Goal: Information Seeking & Learning: Learn about a topic

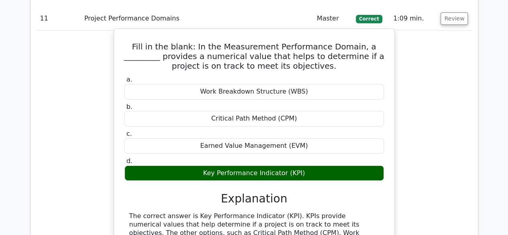
scroll to position [4414, 0]
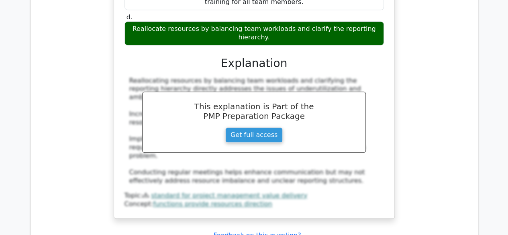
scroll to position [4964, 0]
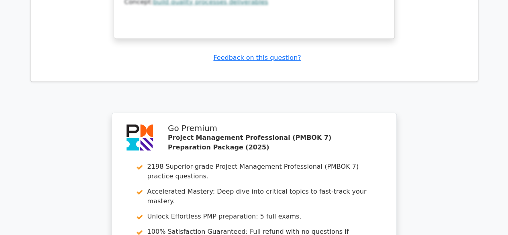
scroll to position [5530, 0]
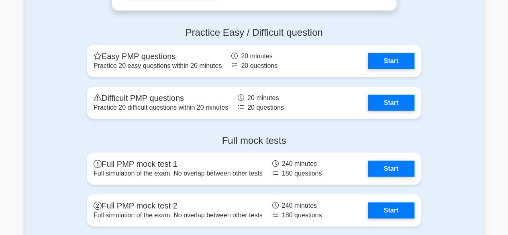
scroll to position [1034, 0]
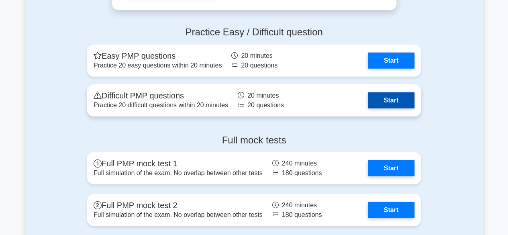
click at [388, 96] on link "Start" at bounding box center [391, 100] width 47 height 16
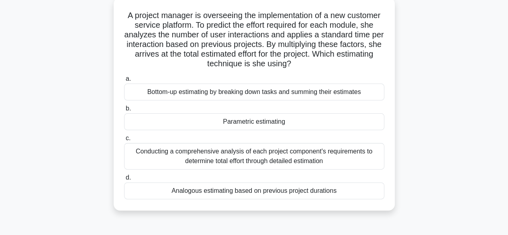
scroll to position [49, 0]
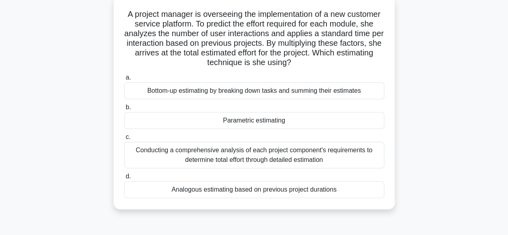
click at [246, 191] on div "Analogous estimating based on previous project durations" at bounding box center [254, 189] width 260 height 17
click at [124, 179] on input "d. Analogous estimating based on previous project durations" at bounding box center [124, 176] width 0 height 5
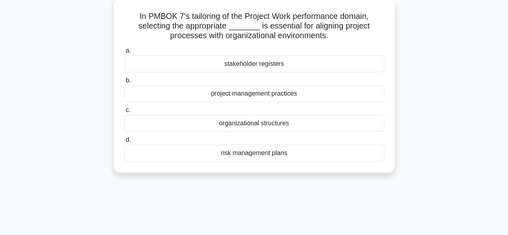
scroll to position [0, 0]
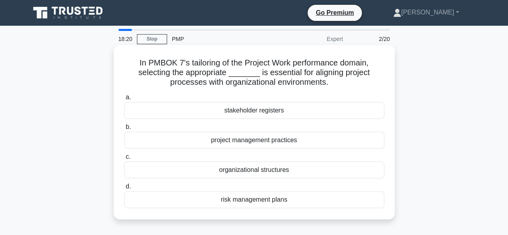
click at [260, 169] on div "organizational structures" at bounding box center [254, 169] width 260 height 17
click at [124, 159] on input "c. organizational structures" at bounding box center [124, 156] width 0 height 5
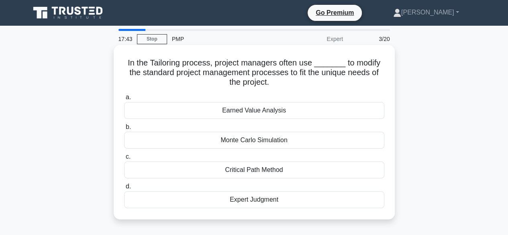
click at [264, 199] on div "Expert Judgment" at bounding box center [254, 199] width 260 height 17
click at [124, 189] on input "d. Expert Judgment" at bounding box center [124, 186] width 0 height 5
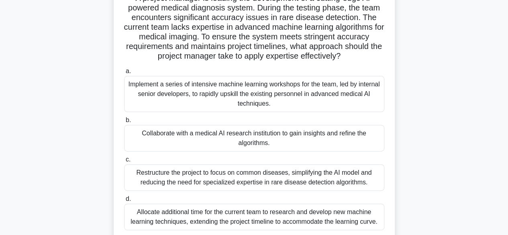
scroll to position [79, 0]
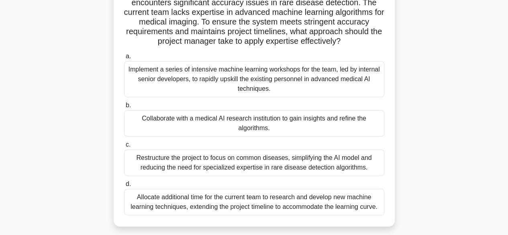
click at [253, 78] on div "Implement a series of intensive machine learning workshops for the team, led by…" at bounding box center [254, 79] width 260 height 36
click at [124, 59] on input "a. Implement a series of intensive machine learning workshops for the team, led…" at bounding box center [124, 56] width 0 height 5
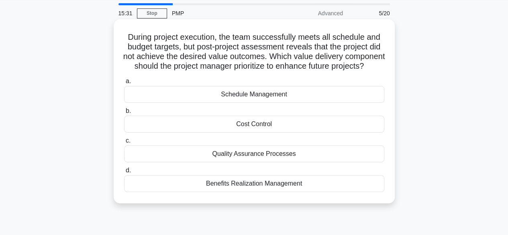
scroll to position [26, 0]
click at [234, 191] on div "Benefits Realization Management" at bounding box center [254, 183] width 260 height 17
click at [124, 173] on input "d. Benefits Realization Management" at bounding box center [124, 169] width 0 height 5
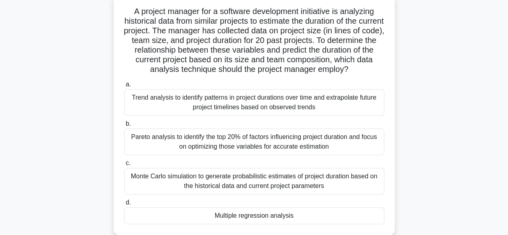
scroll to position [53, 0]
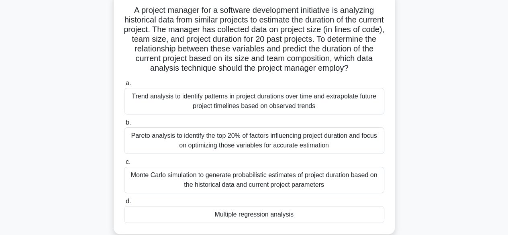
click at [260, 179] on div "Monte Carlo simulation to generate probabilistic estimates of project duration …" at bounding box center [254, 180] width 260 height 26
click at [124, 165] on input "c. Monte Carlo simulation to generate probabilistic estimates of project durati…" at bounding box center [124, 161] width 0 height 5
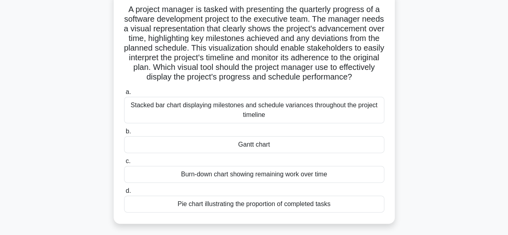
scroll to position [54, 0]
click at [259, 152] on div "Gantt chart" at bounding box center [254, 144] width 260 height 17
click at [124, 134] on input "b. Gantt chart" at bounding box center [124, 130] width 0 height 5
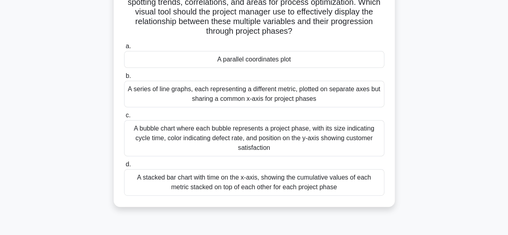
scroll to position [117, 0]
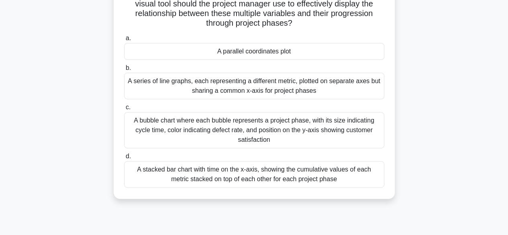
click at [279, 129] on div "A bubble chart where each bubble represents a project phase, with its size indi…" at bounding box center [254, 130] width 260 height 36
click at [124, 110] on input "c. A bubble chart where each bubble represents a project phase, with its size i…" at bounding box center [124, 107] width 0 height 5
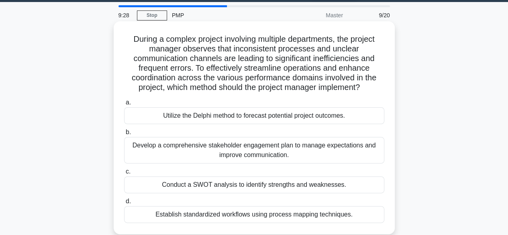
scroll to position [23, 0]
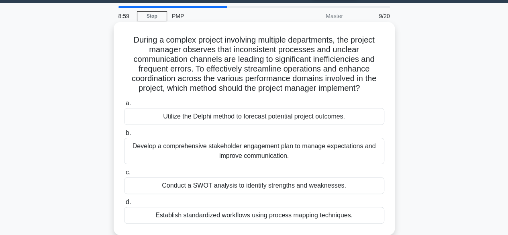
click at [227, 157] on div "Develop a comprehensive stakeholder engagement plan to manage expectations and …" at bounding box center [254, 151] width 260 height 26
click at [124, 136] on input "b. Develop a comprehensive stakeholder engagement plan to manage expectations a…" at bounding box center [124, 132] width 0 height 5
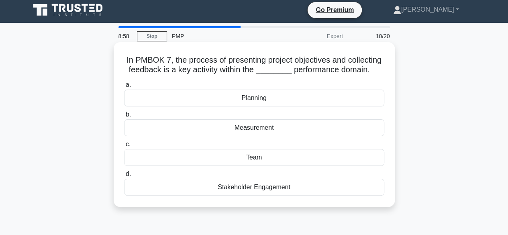
scroll to position [0, 0]
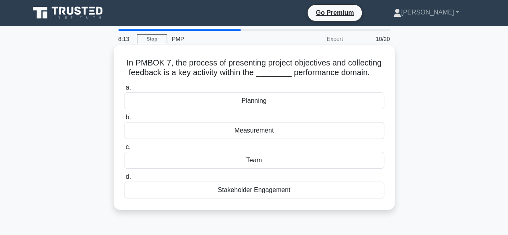
click at [261, 130] on div "Measurement" at bounding box center [254, 130] width 260 height 17
click at [124, 120] on input "b. Measurement" at bounding box center [124, 117] width 0 height 5
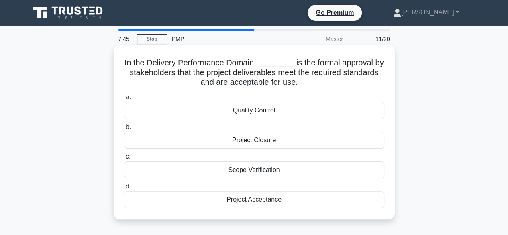
click at [255, 203] on div "Project Acceptance" at bounding box center [254, 199] width 260 height 17
click at [124, 189] on input "d. Project Acceptance" at bounding box center [124, 186] width 0 height 5
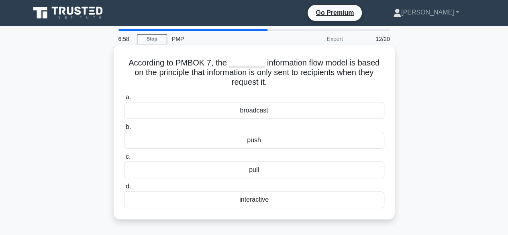
click at [264, 138] on div "push" at bounding box center [254, 140] width 260 height 17
click at [124, 130] on input "b. push" at bounding box center [124, 126] width 0 height 5
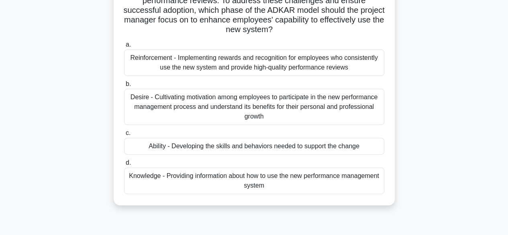
scroll to position [101, 0]
click at [244, 181] on div "Knowledge - Providing information about how to use the new performance manageme…" at bounding box center [254, 180] width 260 height 26
click at [124, 165] on input "d. Knowledge - Providing information about how to use the new performance manag…" at bounding box center [124, 162] width 0 height 5
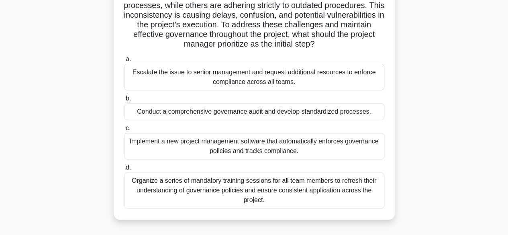
scroll to position [117, 0]
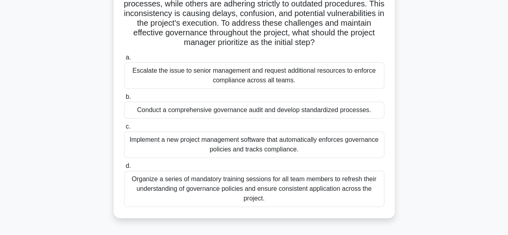
click at [209, 118] on div "Conduct a comprehensive governance audit and develop standardized processes." at bounding box center [254, 110] width 260 height 17
click at [124, 100] on input "b. Conduct a comprehensive governance audit and develop standardized processes." at bounding box center [124, 96] width 0 height 5
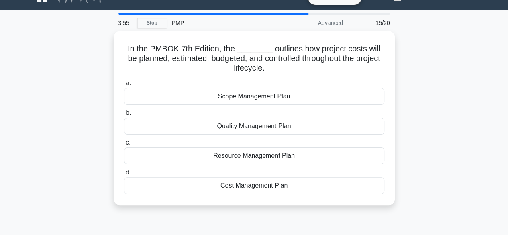
scroll to position [0, 0]
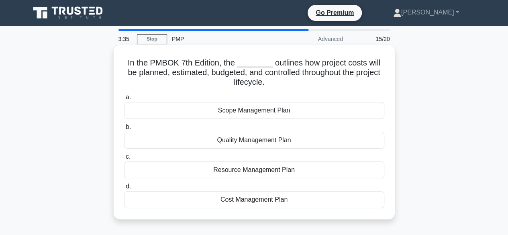
click at [252, 199] on div "Cost Management Plan" at bounding box center [254, 199] width 260 height 17
click at [124, 189] on input "d. Cost Management Plan" at bounding box center [124, 186] width 0 height 5
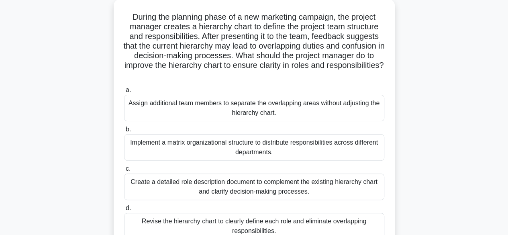
scroll to position [79, 0]
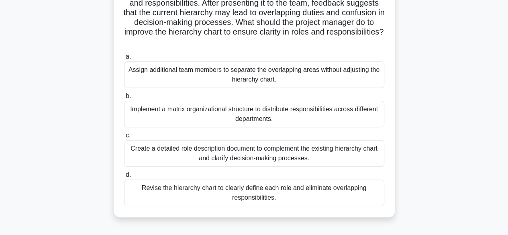
click at [250, 195] on div "Revise the hierarchy chart to clearly define each role and eliminate overlappin…" at bounding box center [254, 192] width 260 height 26
click at [124, 177] on input "d. Revise the hierarchy chart to clearly define each role and eliminate overlap…" at bounding box center [124, 174] width 0 height 5
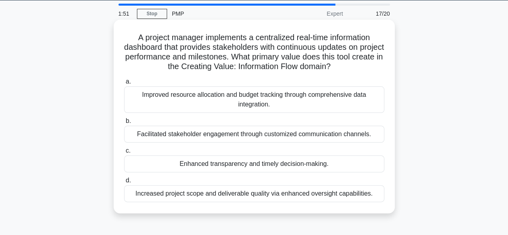
scroll to position [29, 0]
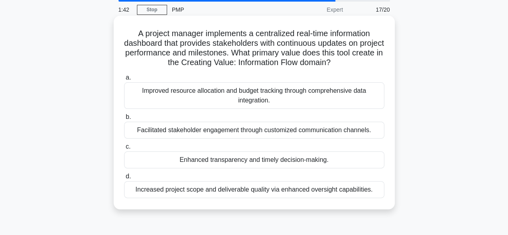
click at [240, 127] on div "Facilitated stakeholder engagement through customized communication channels." at bounding box center [254, 130] width 260 height 17
click at [124, 120] on input "b. Facilitated stakeholder engagement through customized communication channels." at bounding box center [124, 116] width 0 height 5
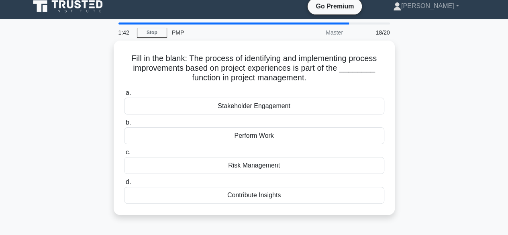
scroll to position [0, 0]
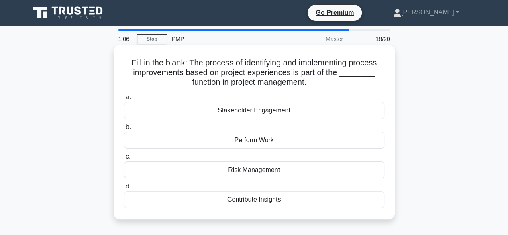
click at [260, 140] on div "Perform Work" at bounding box center [254, 140] width 260 height 17
click at [124, 130] on input "b. Perform Work" at bounding box center [124, 126] width 0 height 5
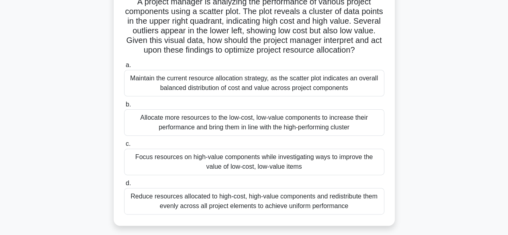
scroll to position [61, 0]
click at [253, 165] on div "Focus resources on high-value components while investigating ways to improve th…" at bounding box center [254, 162] width 260 height 26
click at [124, 147] on input "c. Focus resources on high-value components while investigating ways to improve…" at bounding box center [124, 144] width 0 height 5
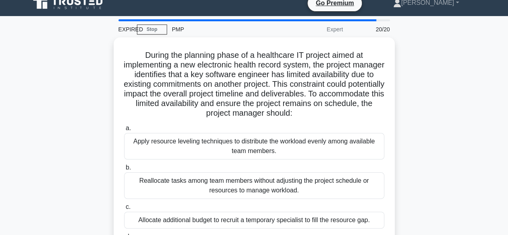
scroll to position [0, 0]
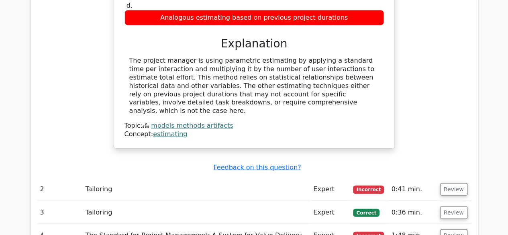
scroll to position [810, 0]
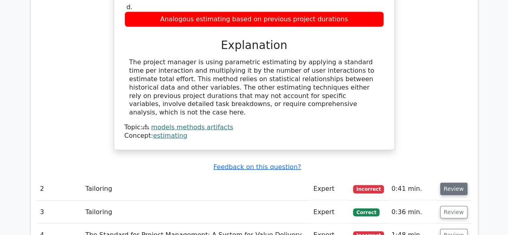
click at [447, 183] on button "Review" at bounding box center [453, 189] width 27 height 12
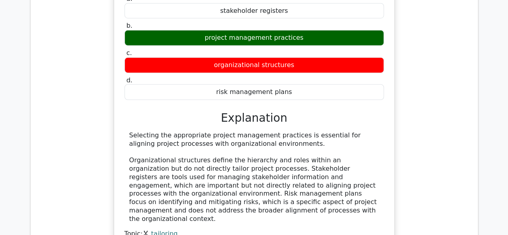
scroll to position [1064, 0]
